Goal: Find contact information: Find contact information

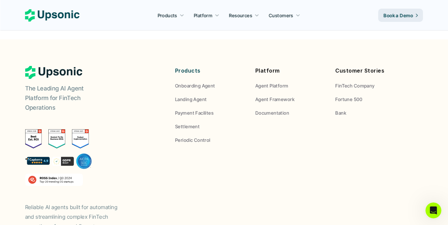
scroll to position [2547, 0]
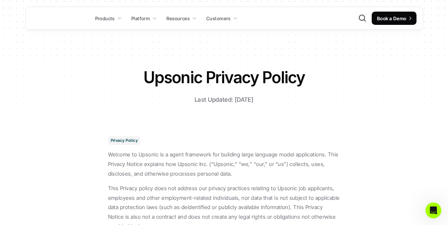
click at [150, 154] on p "Welcome to Upsonic is a agent framework for building large language model appli…" at bounding box center [224, 164] width 232 height 29
copy p "Upsonic"
click at [185, 165] on p "Welcome to Upsonic is a agent framework for building large language model appli…" at bounding box center [224, 164] width 232 height 29
copy p "Upsonic Inc."
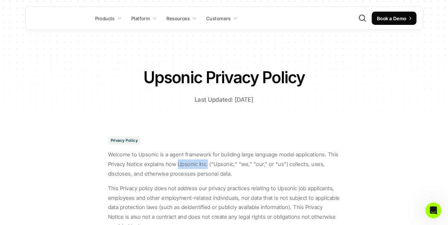
drag, startPoint x: 185, startPoint y: 165, endPoint x: 205, endPoint y: 165, distance: 19.6
click at [205, 165] on p "Welcome to Upsonic is a agent framework for building large language model appli…" at bounding box center [224, 164] width 232 height 29
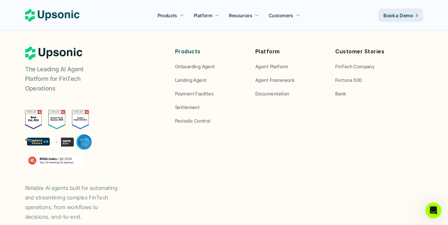
scroll to position [2547, 0]
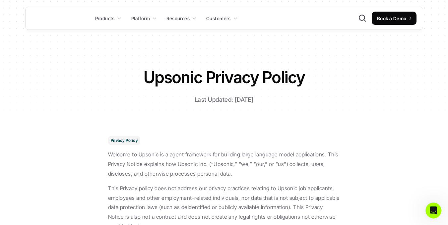
scroll to position [4288, 0]
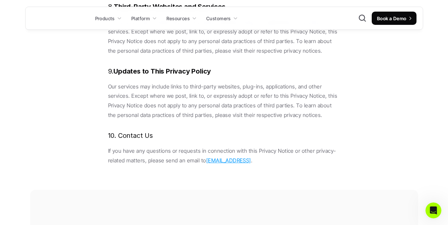
copy p "[EMAIL_ADDRESS] ."
drag, startPoint x: 259, startPoint y: 109, endPoint x: 204, endPoint y: 116, distance: 55.3
click at [204, 146] on p "If you have any questions or requests in connection with this Privacy Notice or…" at bounding box center [224, 155] width 232 height 19
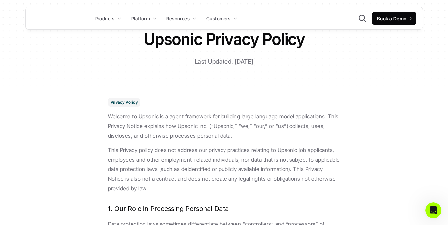
scroll to position [0, 0]
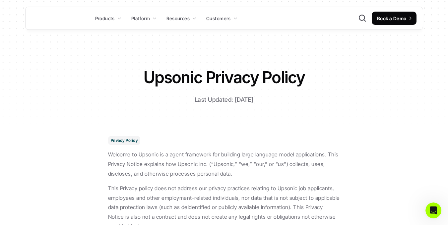
click at [184, 83] on h1 "Upsonic Privacy Policy" at bounding box center [224, 77] width 232 height 22
copy h1 "Upsonic"
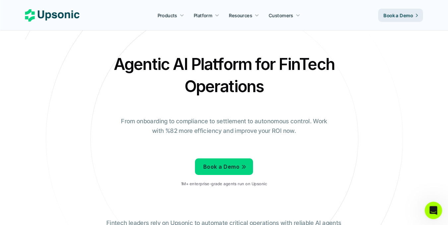
click at [433, 211] on icon "Open Intercom Messenger" at bounding box center [432, 209] width 11 height 11
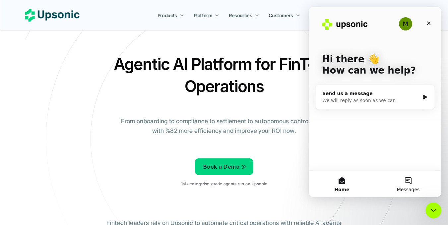
click at [403, 181] on button "Messages" at bounding box center [408, 184] width 66 height 27
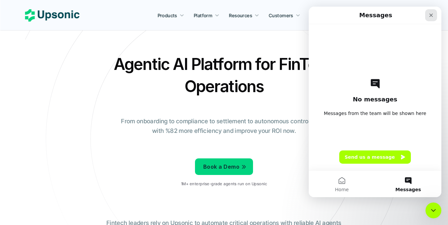
click at [429, 14] on icon "Close" at bounding box center [431, 15] width 5 height 5
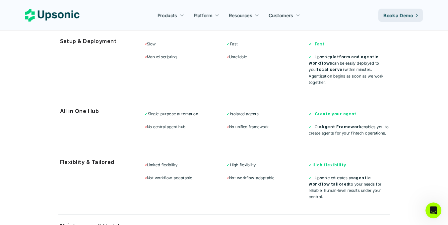
scroll to position [1764, 0]
